Goal: Task Accomplishment & Management: Manage account settings

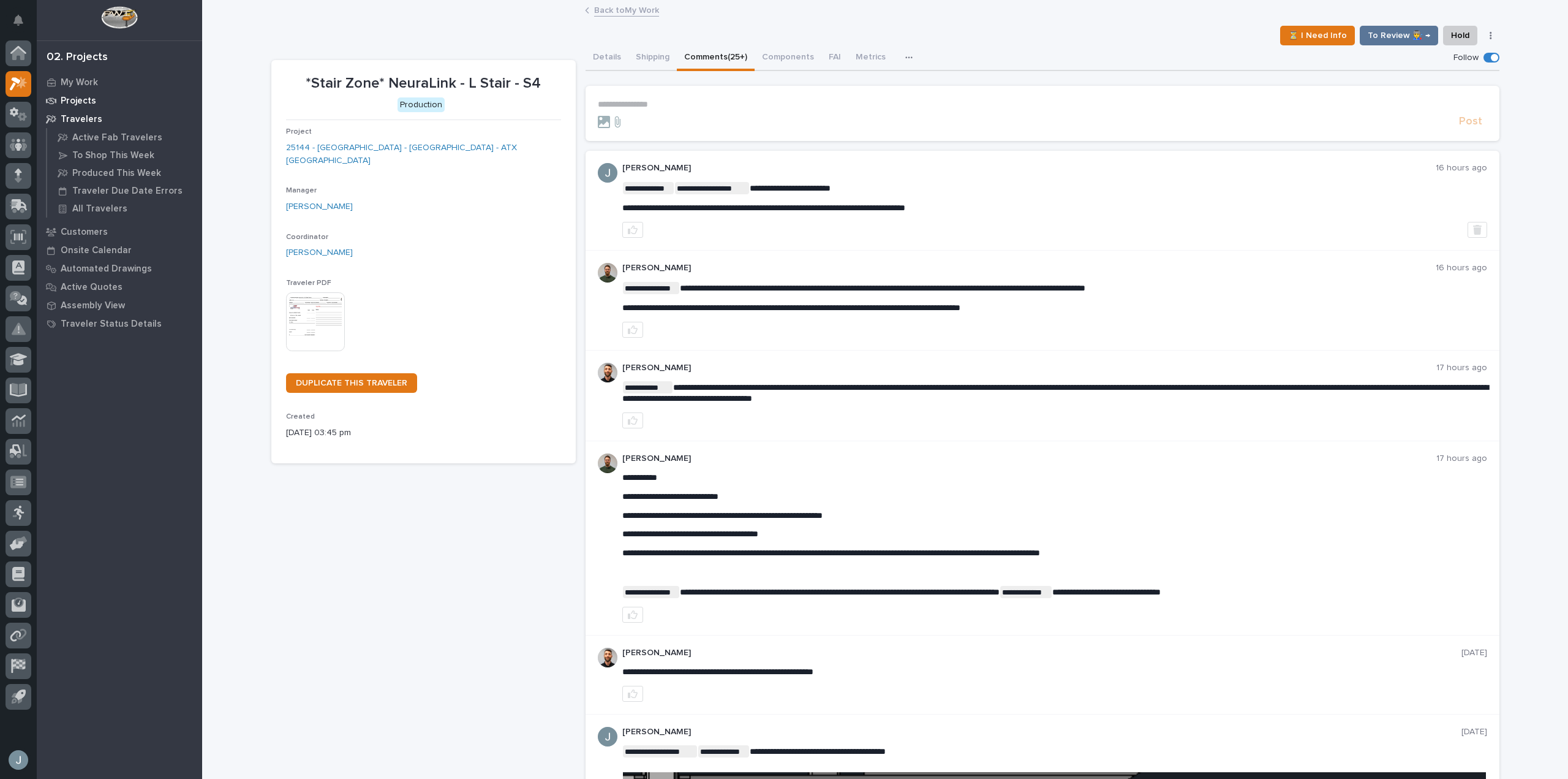
click at [89, 106] on p "Projects" at bounding box center [78, 100] width 35 height 11
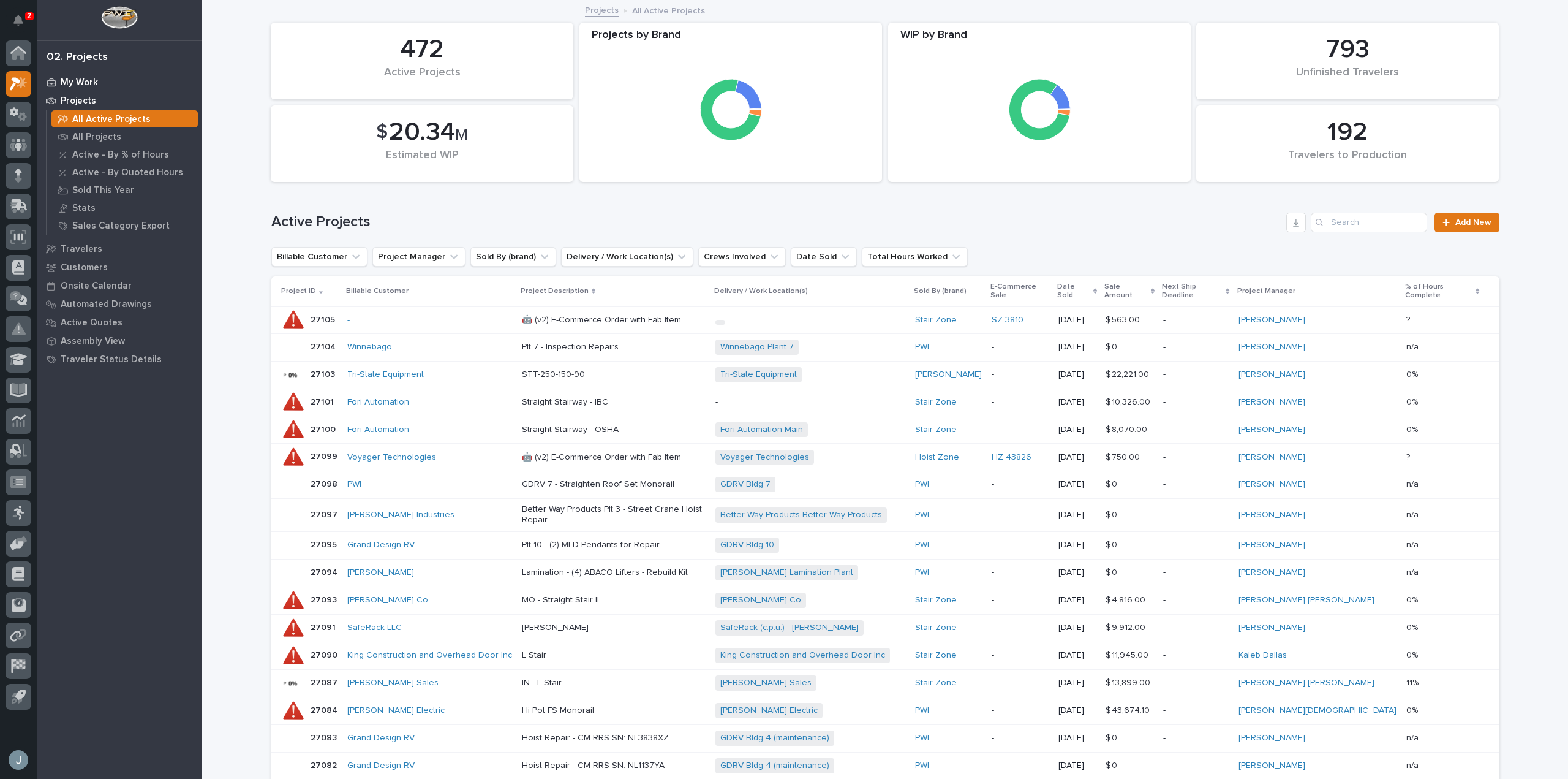
click at [94, 80] on p "My Work" at bounding box center [79, 82] width 37 height 11
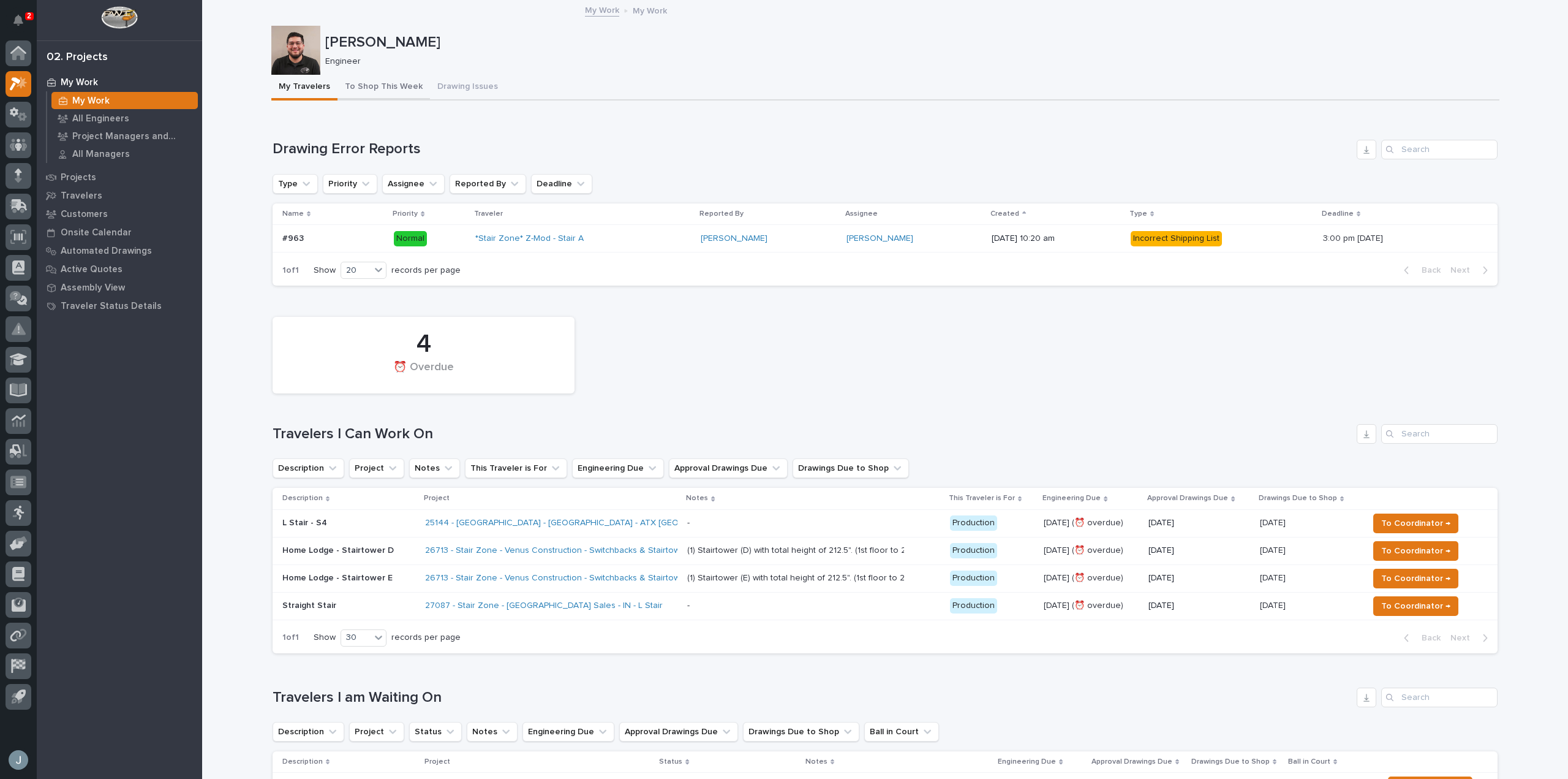
click at [378, 83] on button "To Shop This Week" at bounding box center [383, 87] width 93 height 26
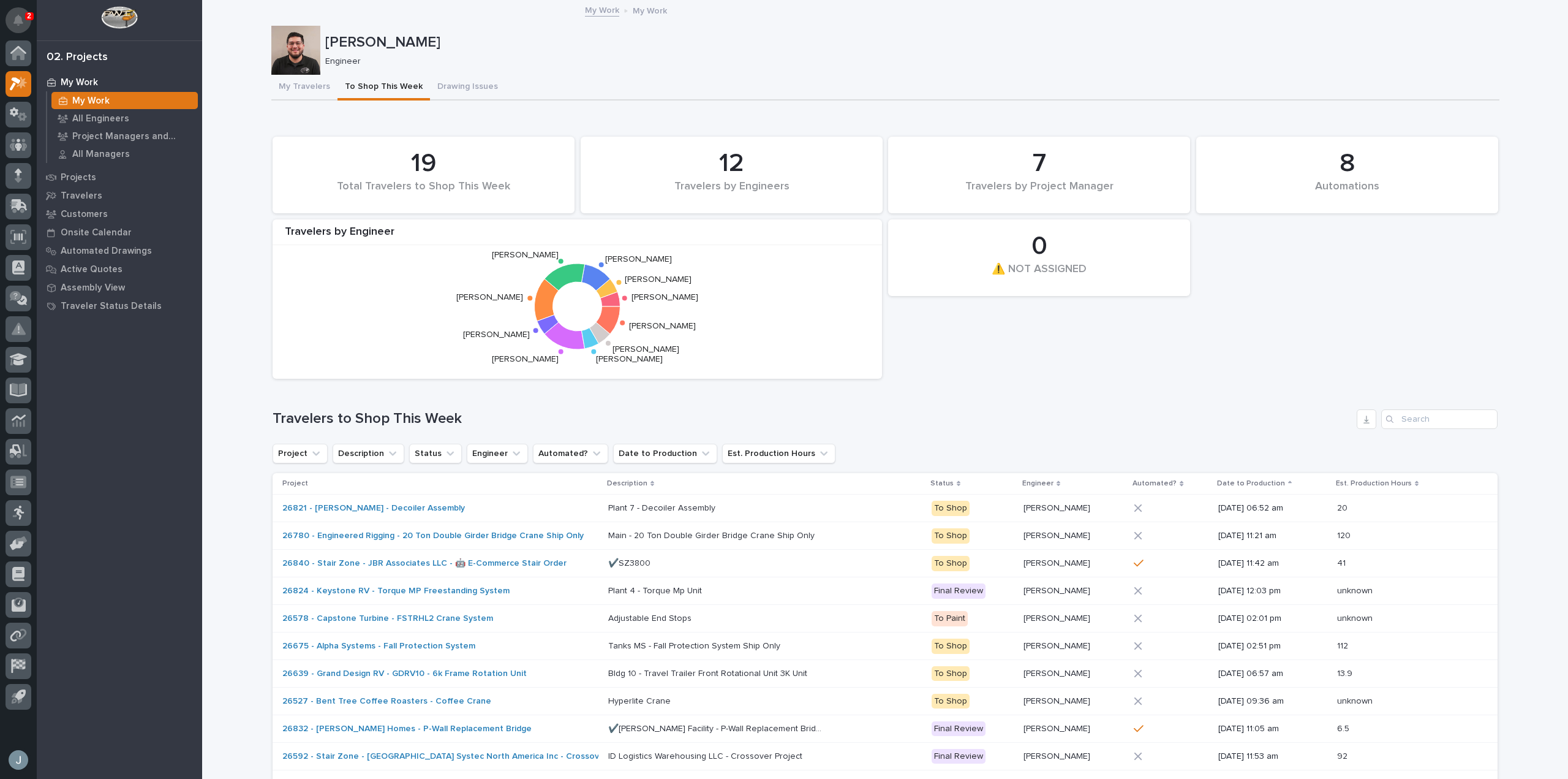
click at [22, 15] on icon "Notifications" at bounding box center [18, 20] width 10 height 11
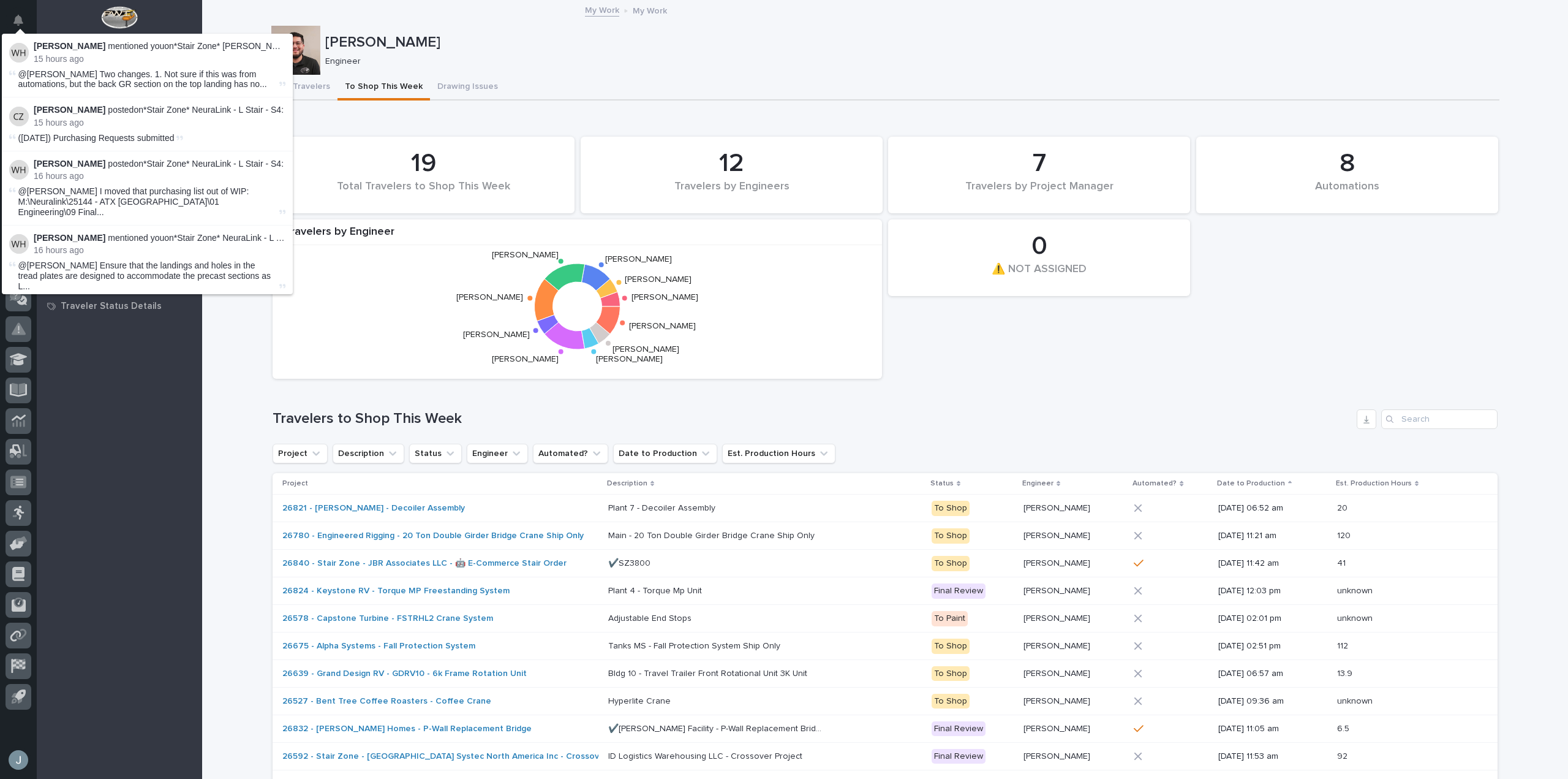
click at [585, 64] on p "Engineer" at bounding box center [908, 61] width 1165 height 10
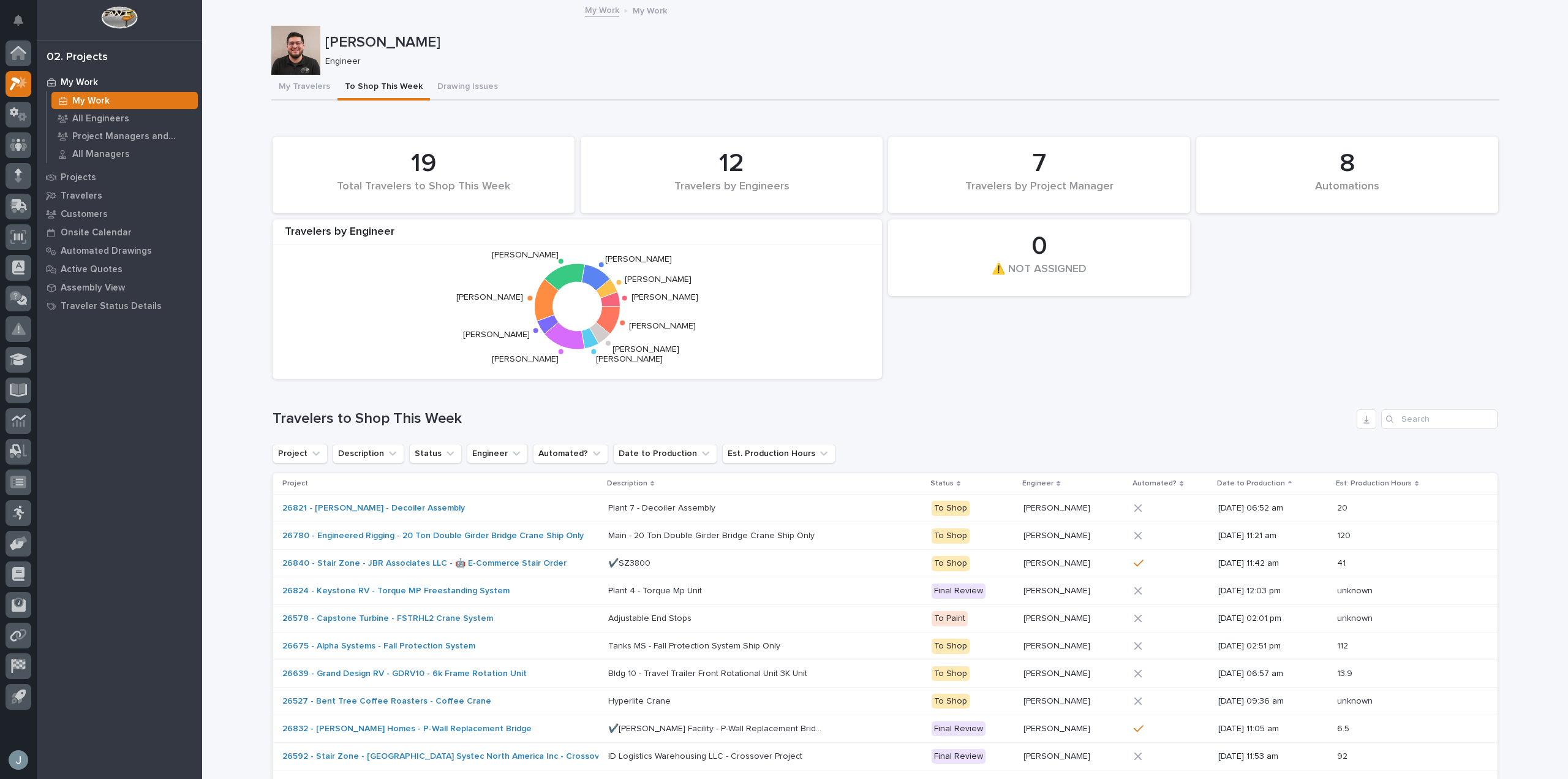
click at [89, 84] on p "My Work" at bounding box center [79, 82] width 37 height 11
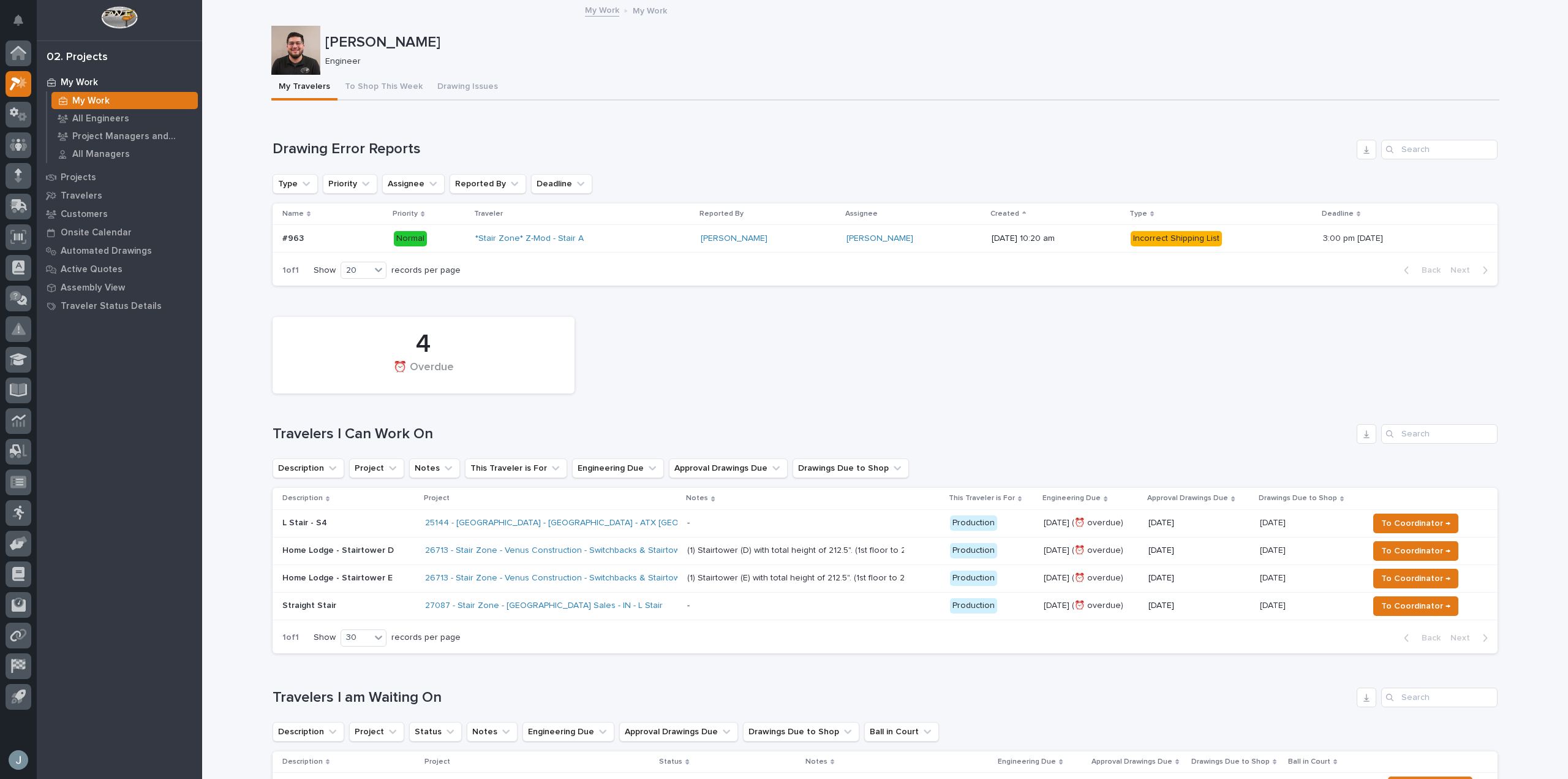
click at [615, 612] on div "27087 - Stair Zone - [GEOGRAPHIC_DATA] Sales - IN - L Stair" at bounding box center [551, 605] width 253 height 20
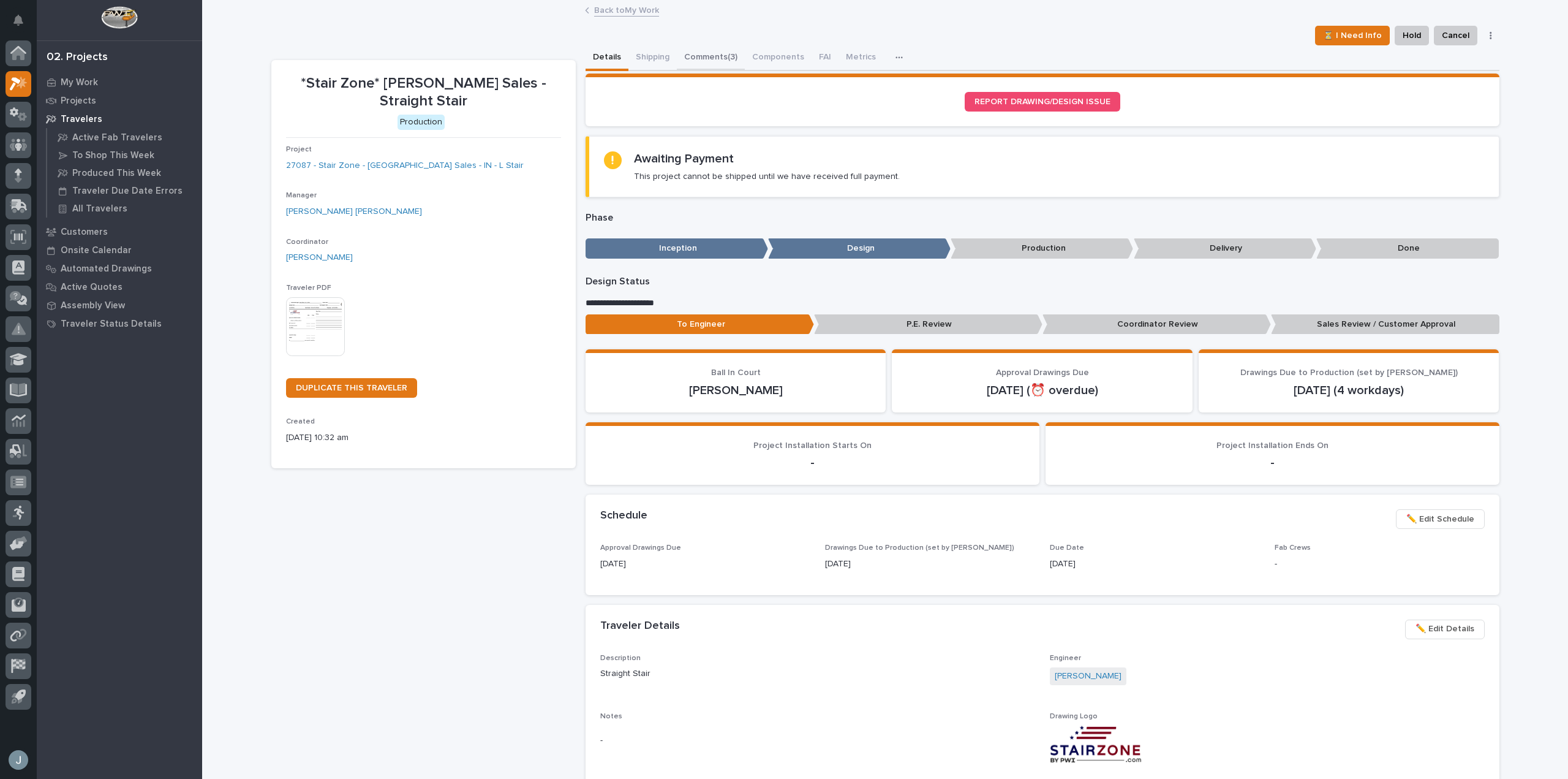
click at [696, 55] on button "Comments (3)" at bounding box center [710, 58] width 68 height 26
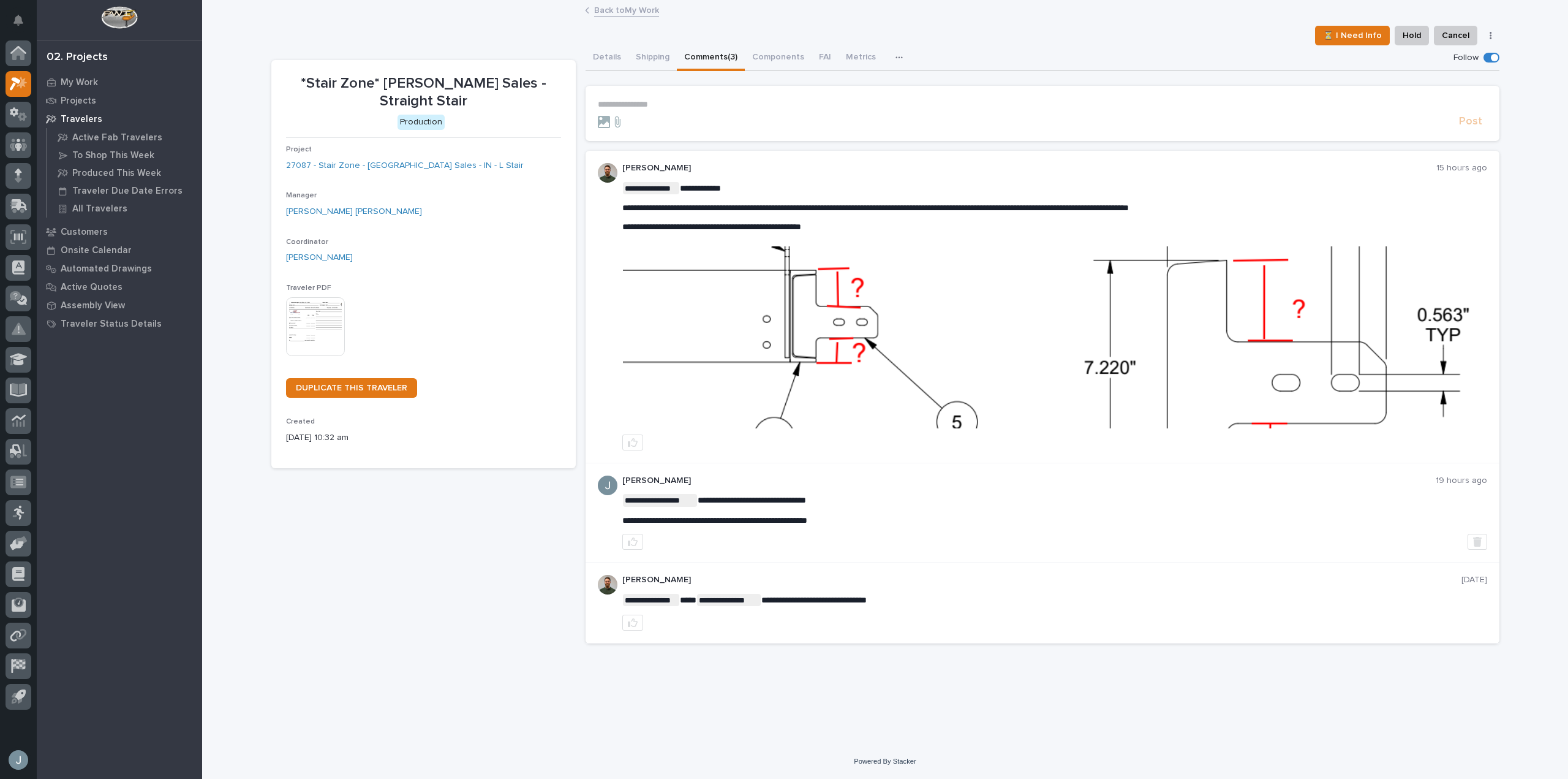
click at [767, 106] on p "**********" at bounding box center [1043, 105] width 890 height 10
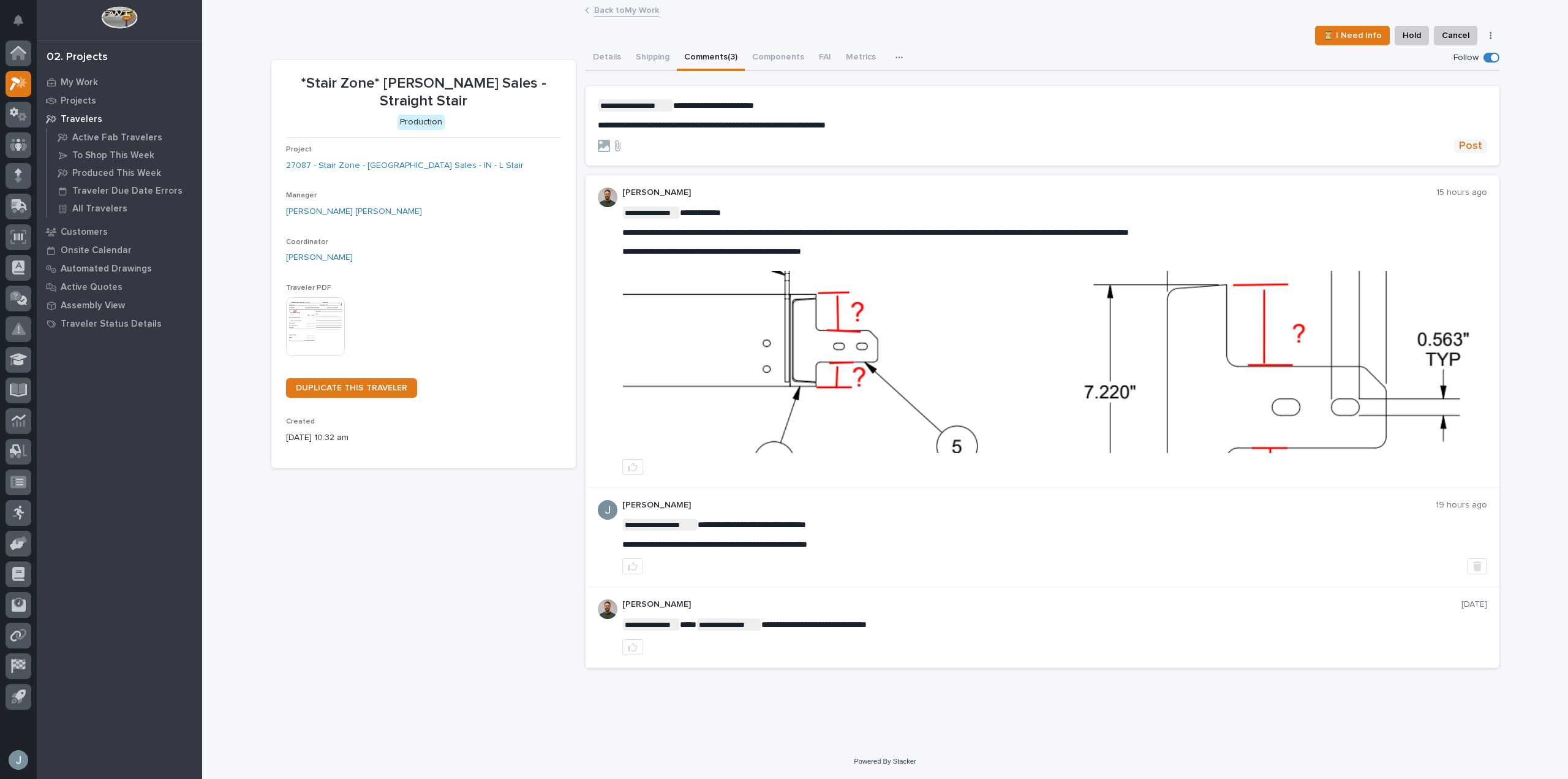
click at [1474, 148] on span "Post" at bounding box center [1470, 146] width 23 height 14
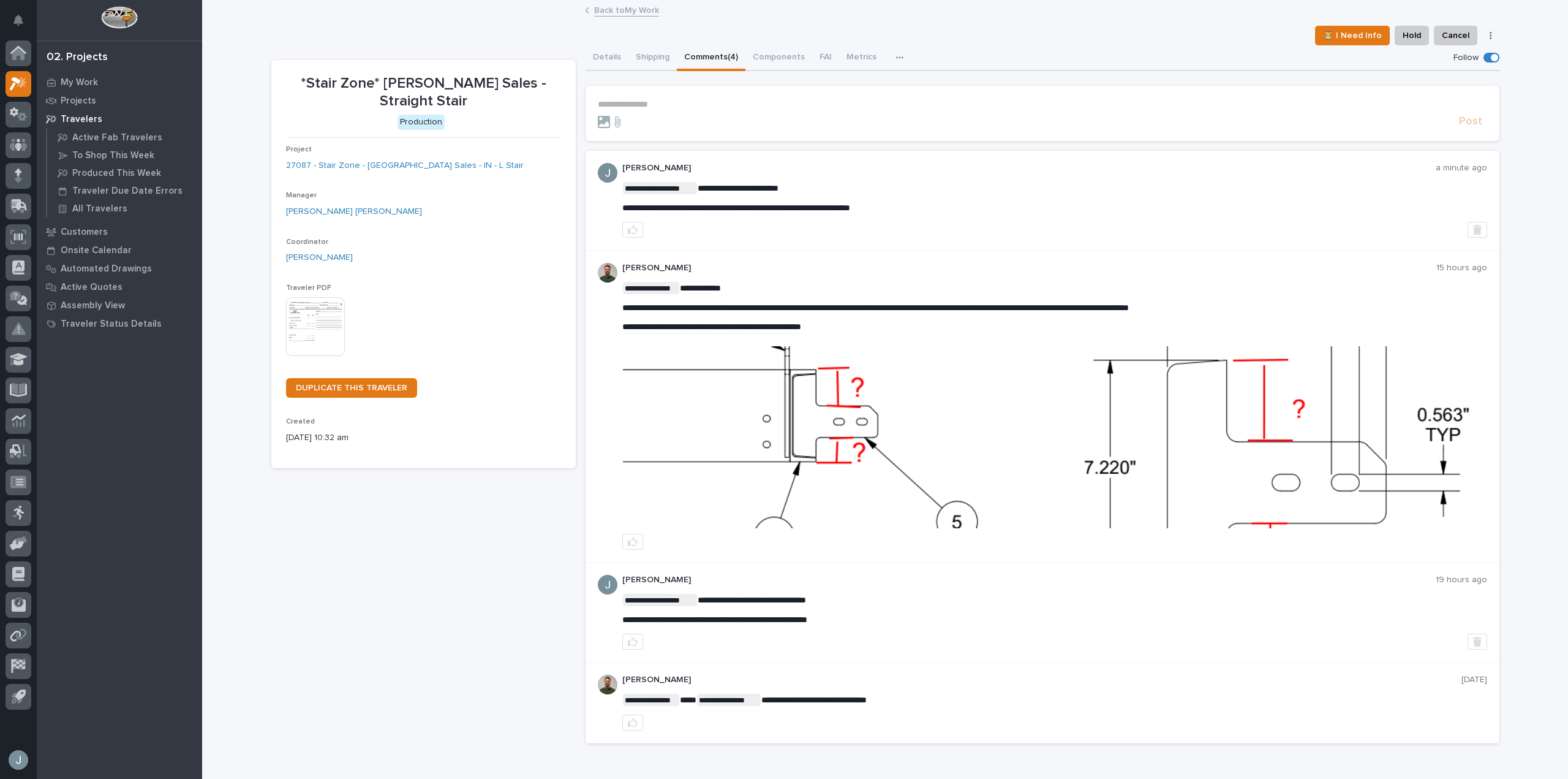
click at [78, 114] on p "Travelers" at bounding box center [81, 119] width 42 height 11
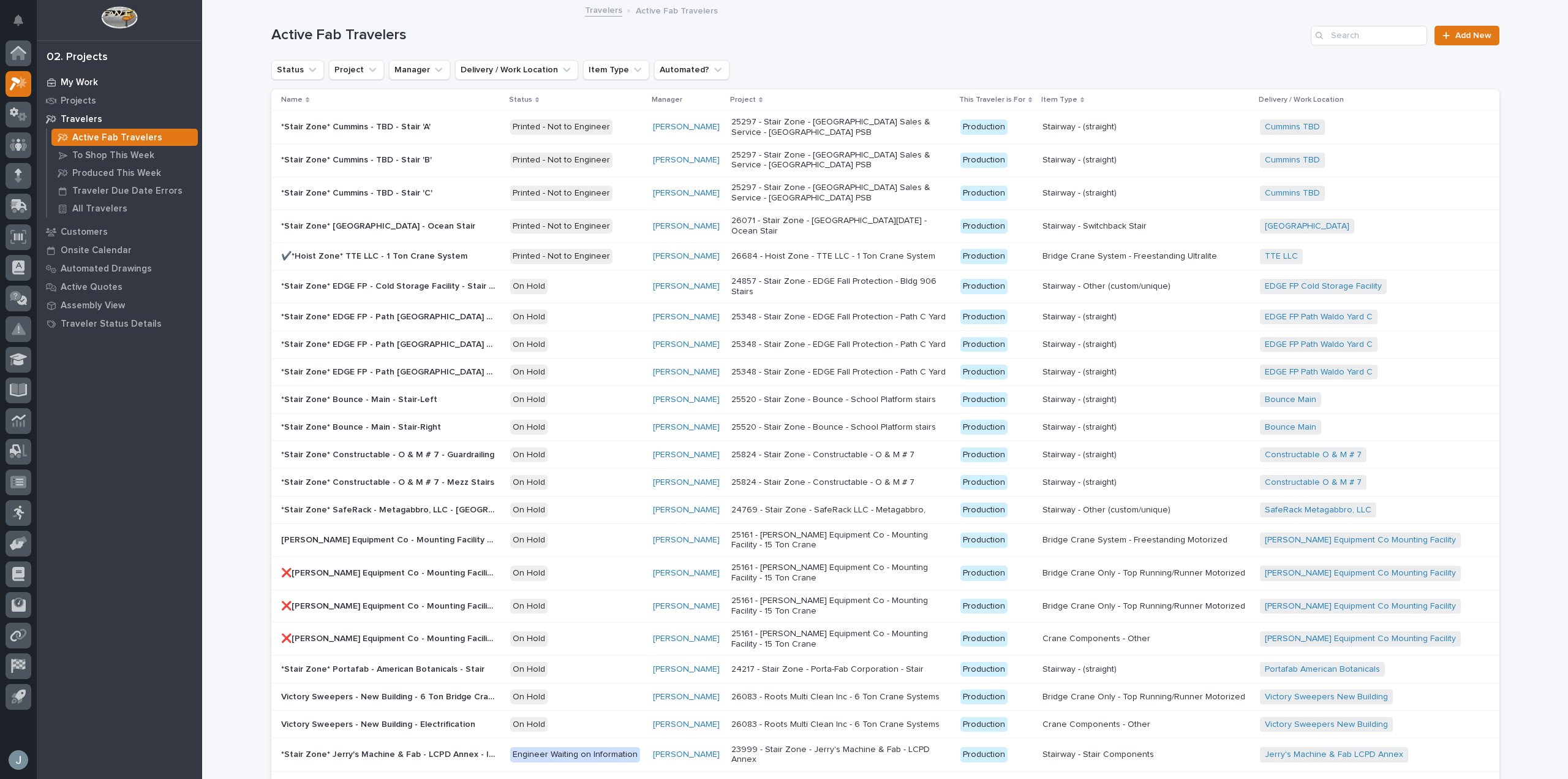
click at [76, 76] on div "My Work" at bounding box center [119, 82] width 159 height 17
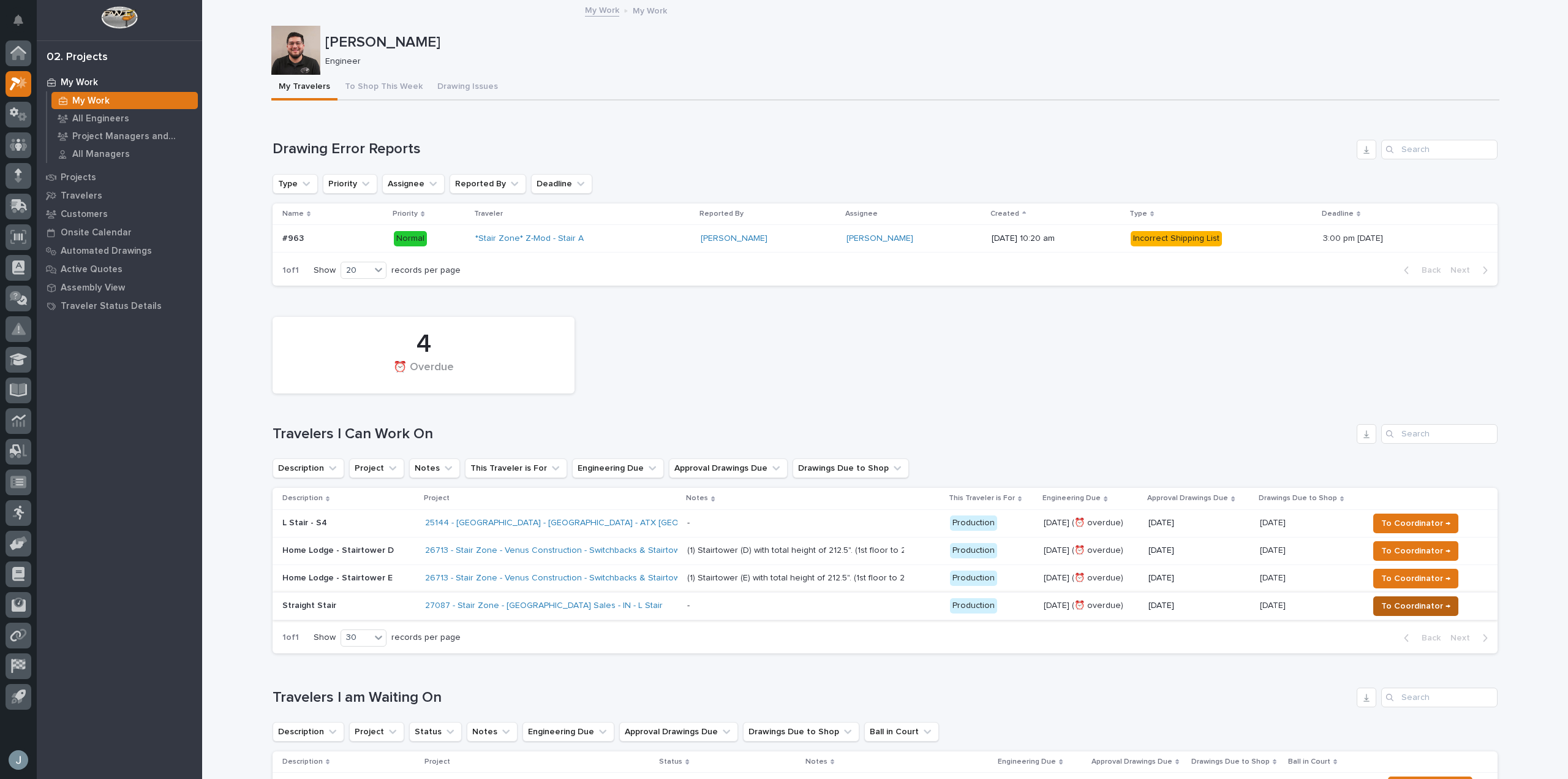
click at [1427, 606] on span "To Coordinator →" at bounding box center [1416, 606] width 69 height 15
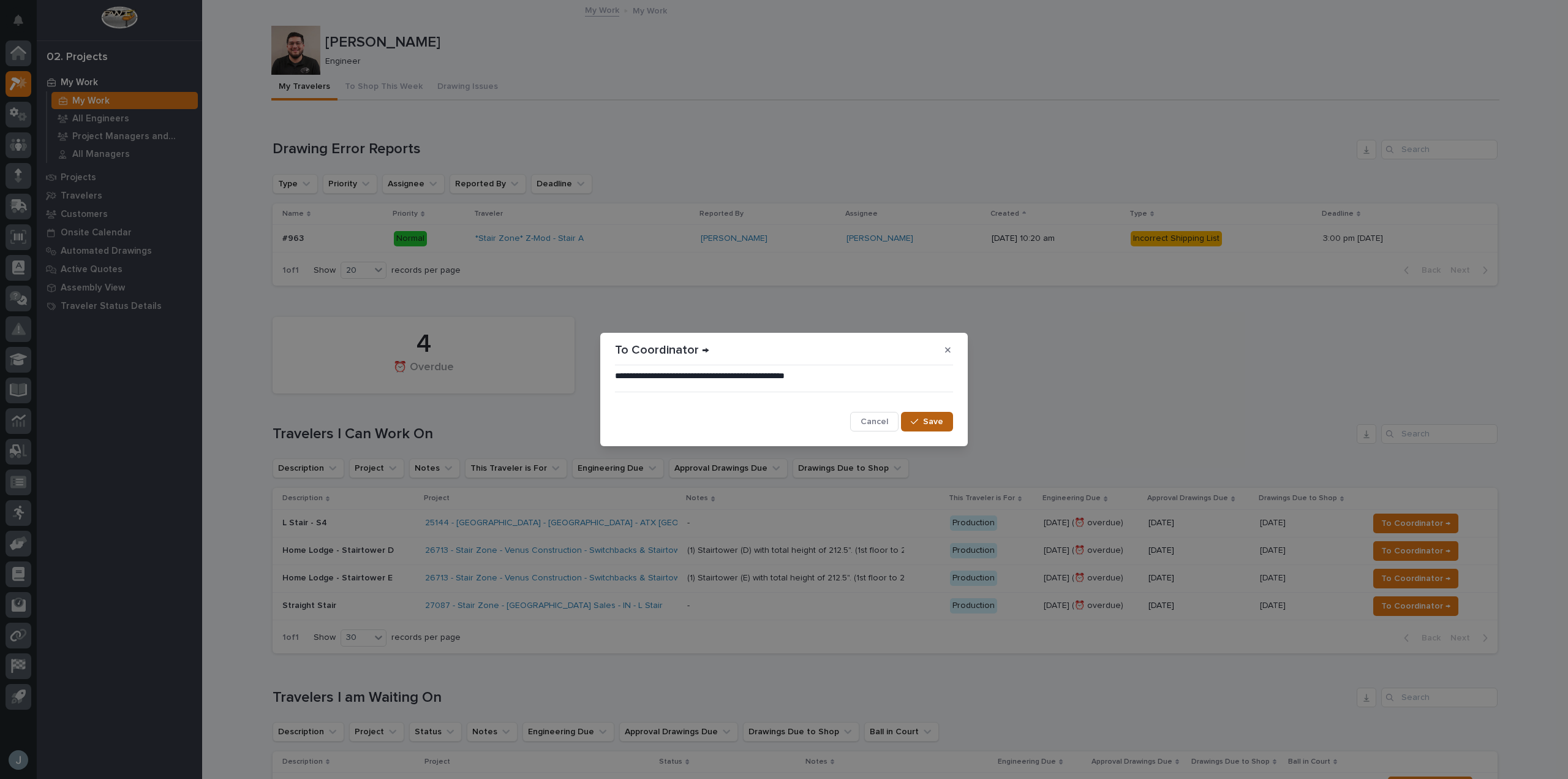
click at [948, 416] on button "Save" at bounding box center [927, 422] width 52 height 20
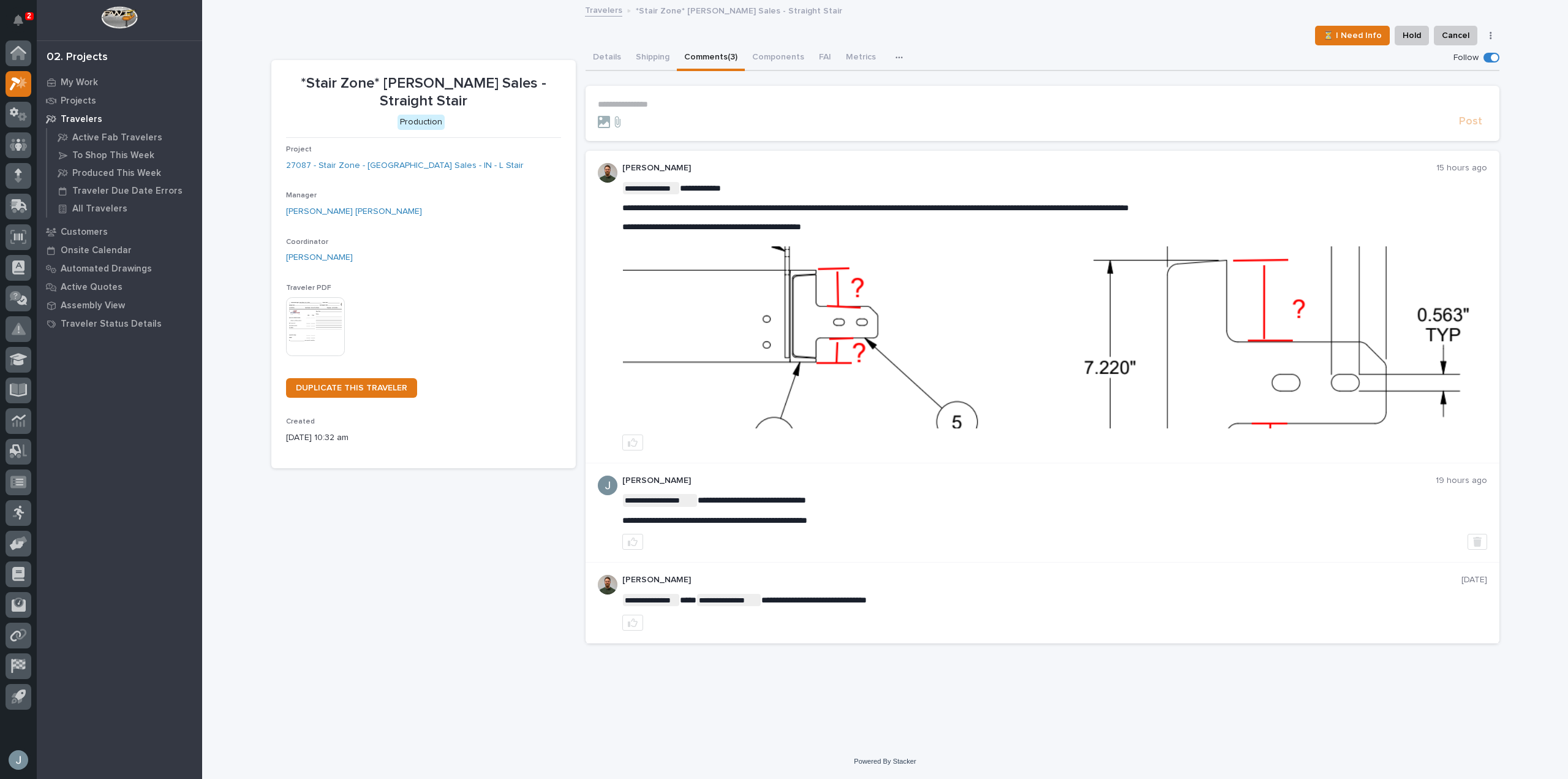
click at [1203, 717] on div "**********" at bounding box center [885, 372] width 1366 height 743
drag, startPoint x: 1132, startPoint y: 721, endPoint x: 1135, endPoint y: 710, distance: 11.4
click at [1133, 720] on div "**********" at bounding box center [885, 372] width 1366 height 743
click at [781, 312] on img at bounding box center [839, 338] width 431 height 182
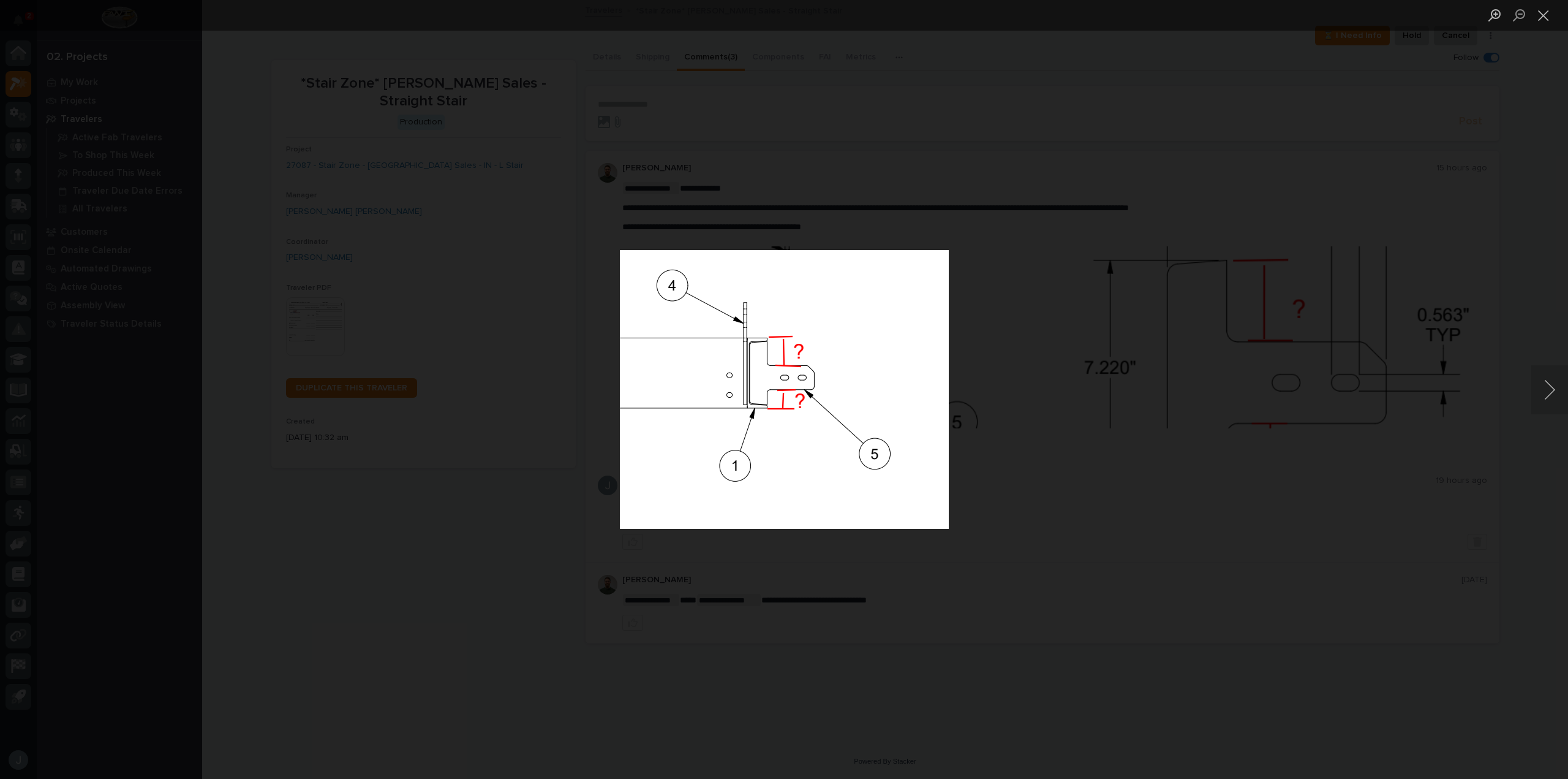
click at [838, 328] on img "Lightbox" at bounding box center [784, 390] width 329 height 279
click at [1078, 359] on div "Lightbox" at bounding box center [784, 390] width 1568 height 779
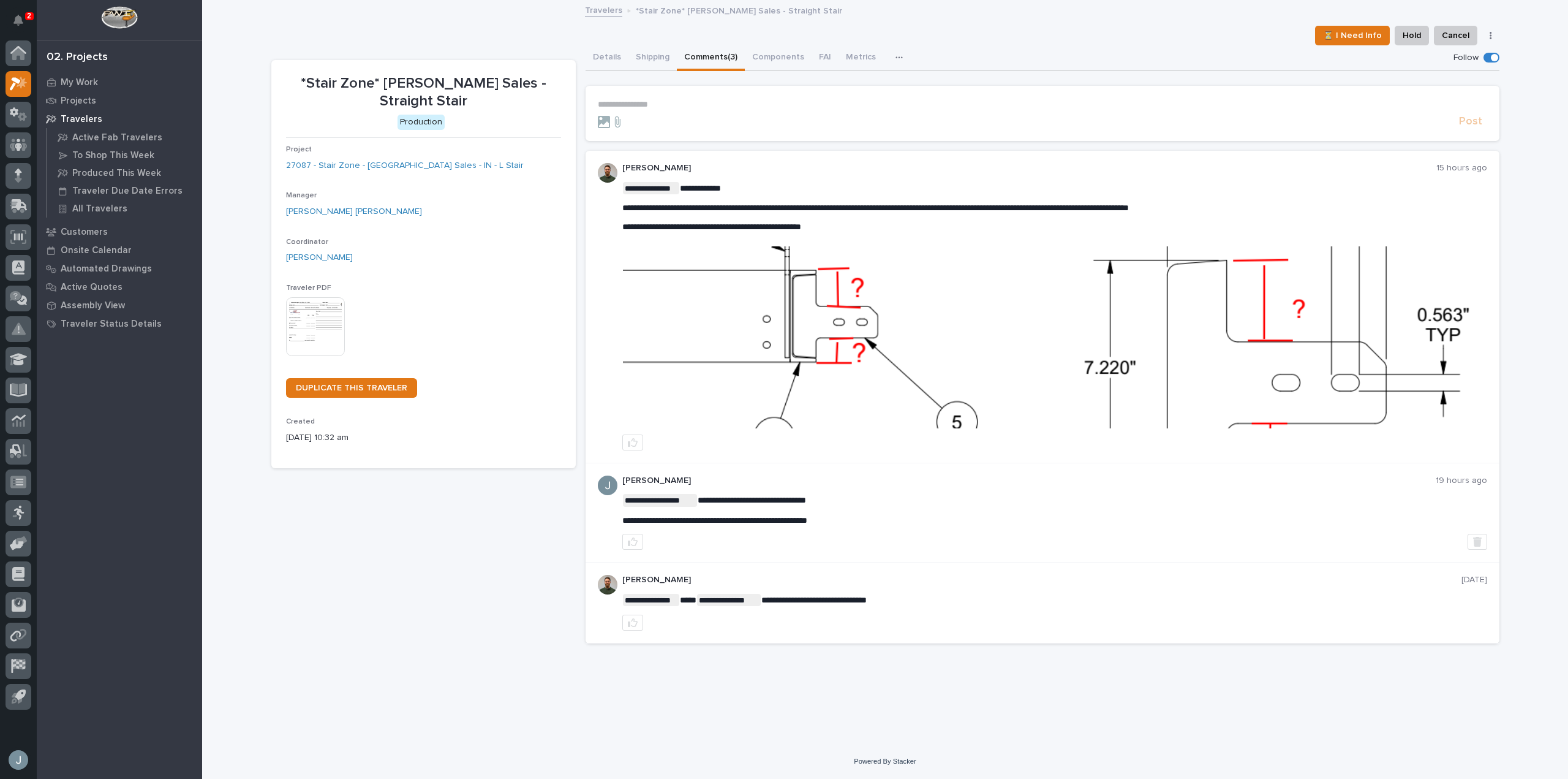
click at [1235, 387] on img at bounding box center [1270, 338] width 431 height 182
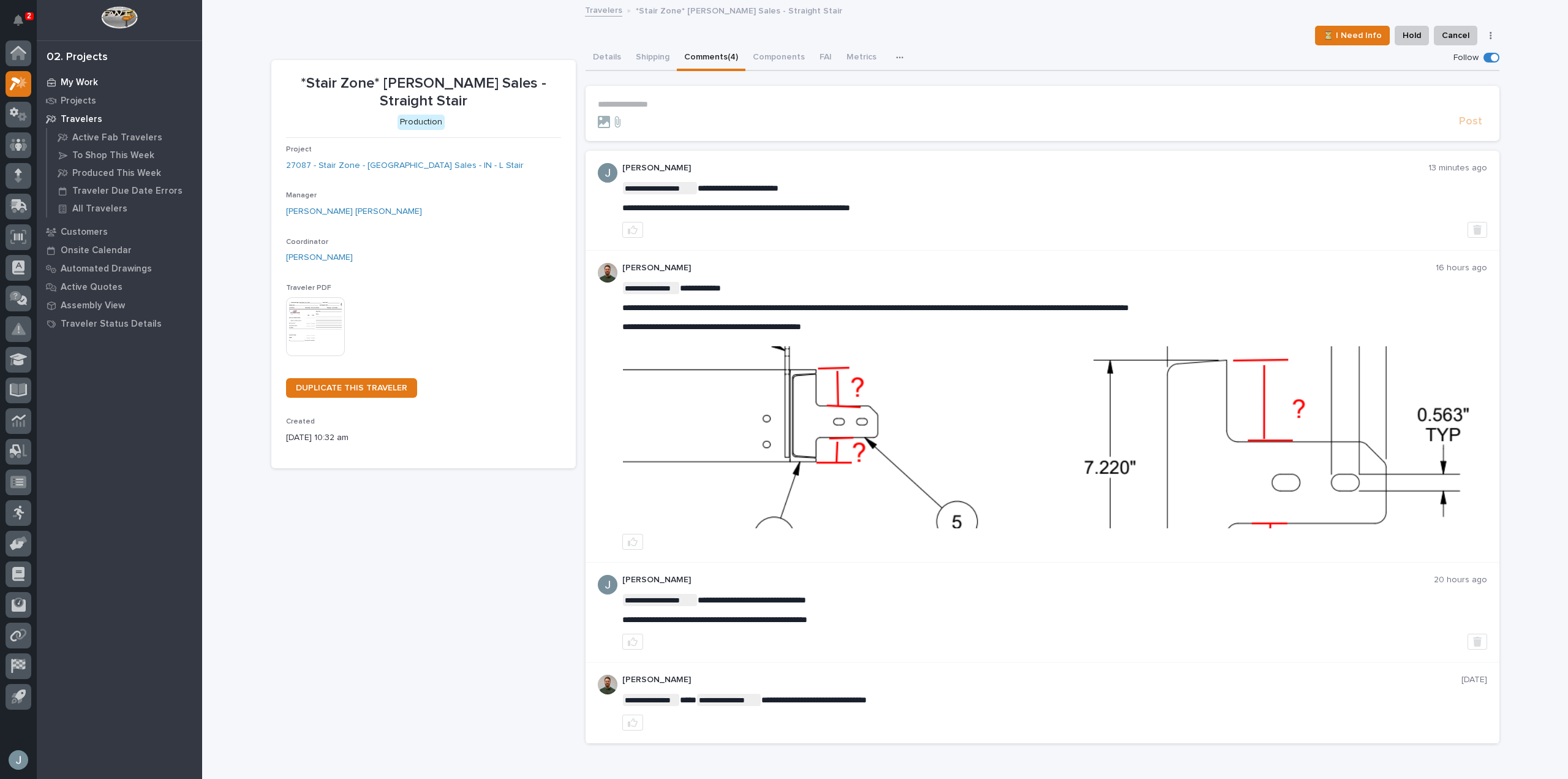
click at [74, 84] on p "My Work" at bounding box center [79, 82] width 37 height 11
